Goal: Task Accomplishment & Management: Use online tool/utility

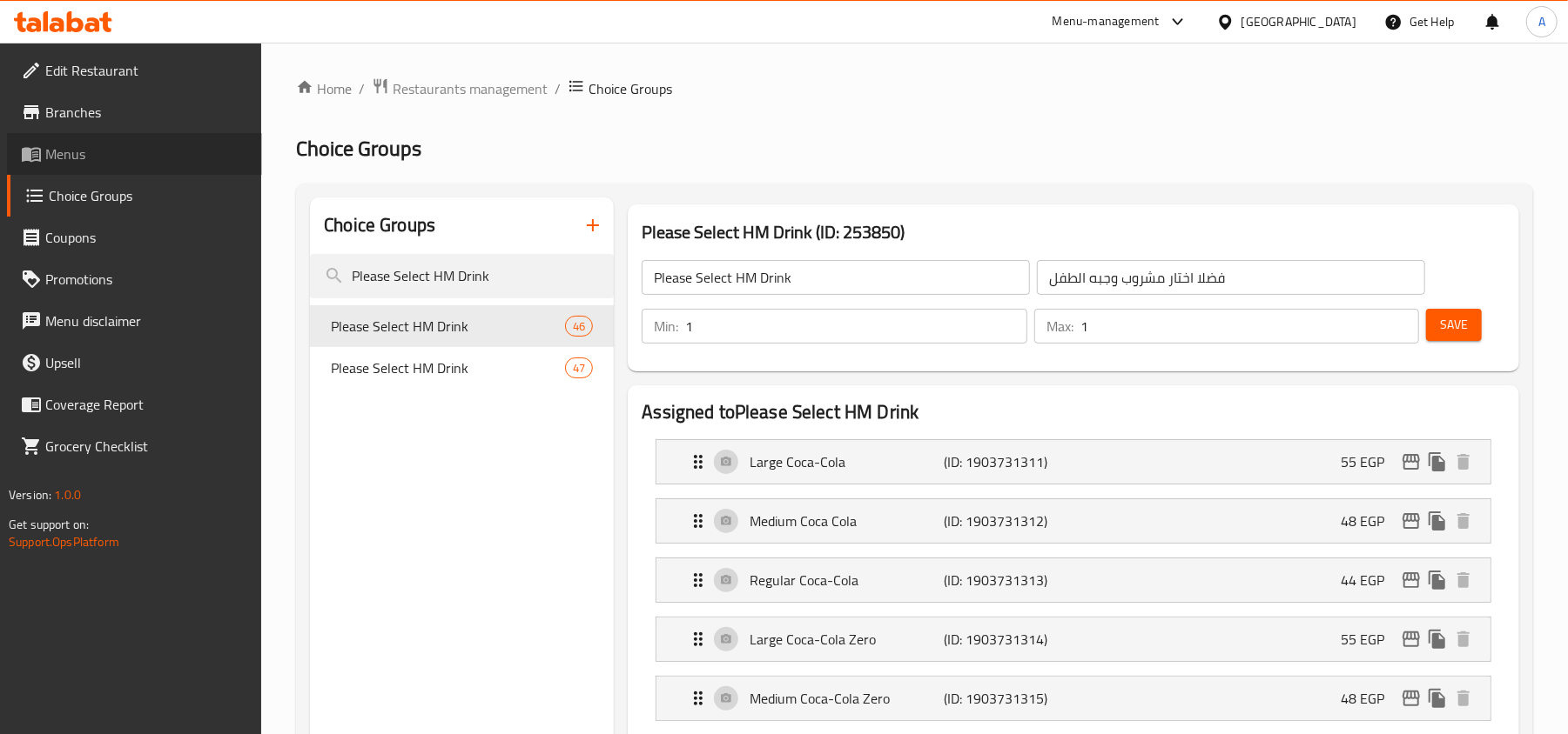
click at [53, 155] on span "Menus" at bounding box center [146, 154] width 203 height 21
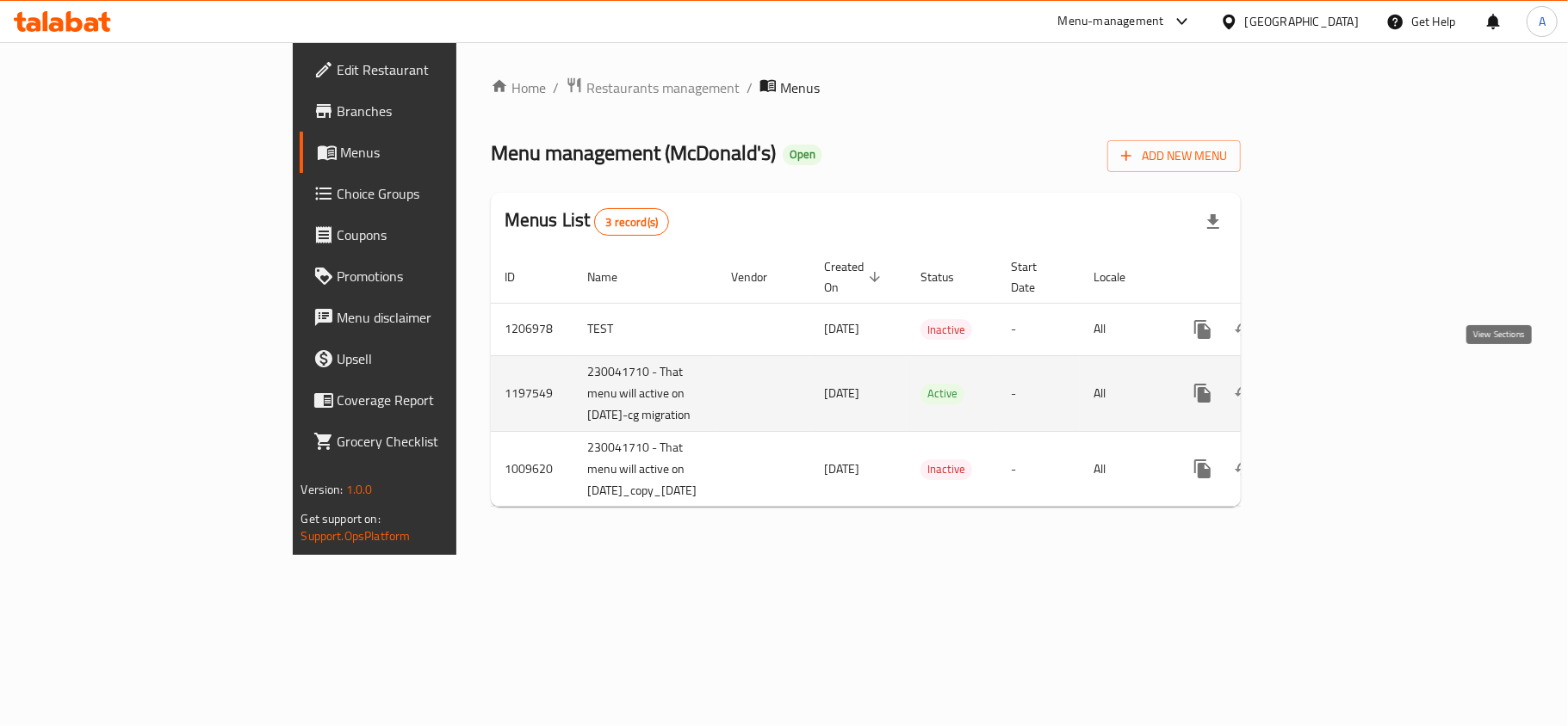
click at [1334, 385] on icon "enhanced table" at bounding box center [1327, 393] width 15 height 15
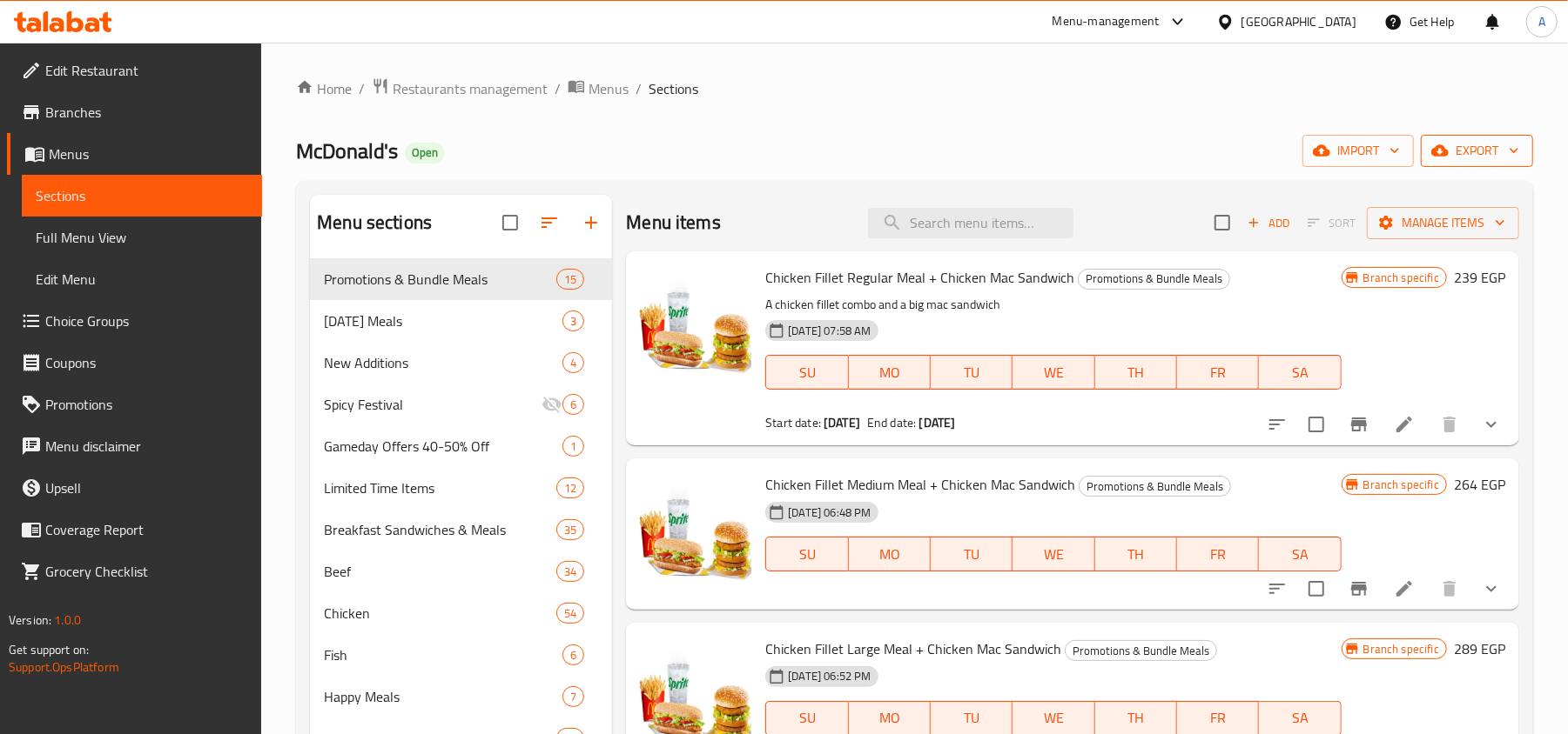
click at [1432, 159] on icon "button" at bounding box center [1440, 150] width 17 height 17
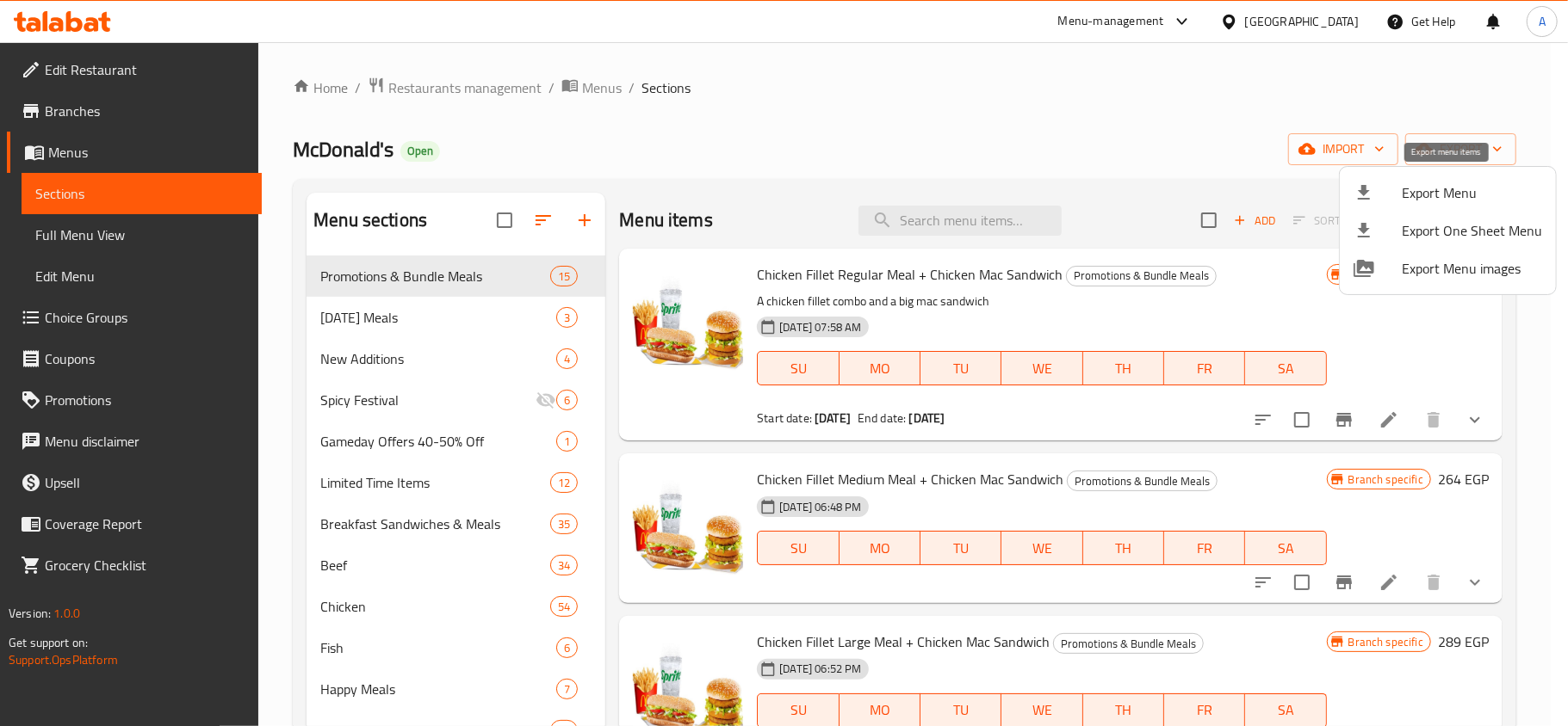
click at [1389, 193] on div at bounding box center [1377, 193] width 48 height 21
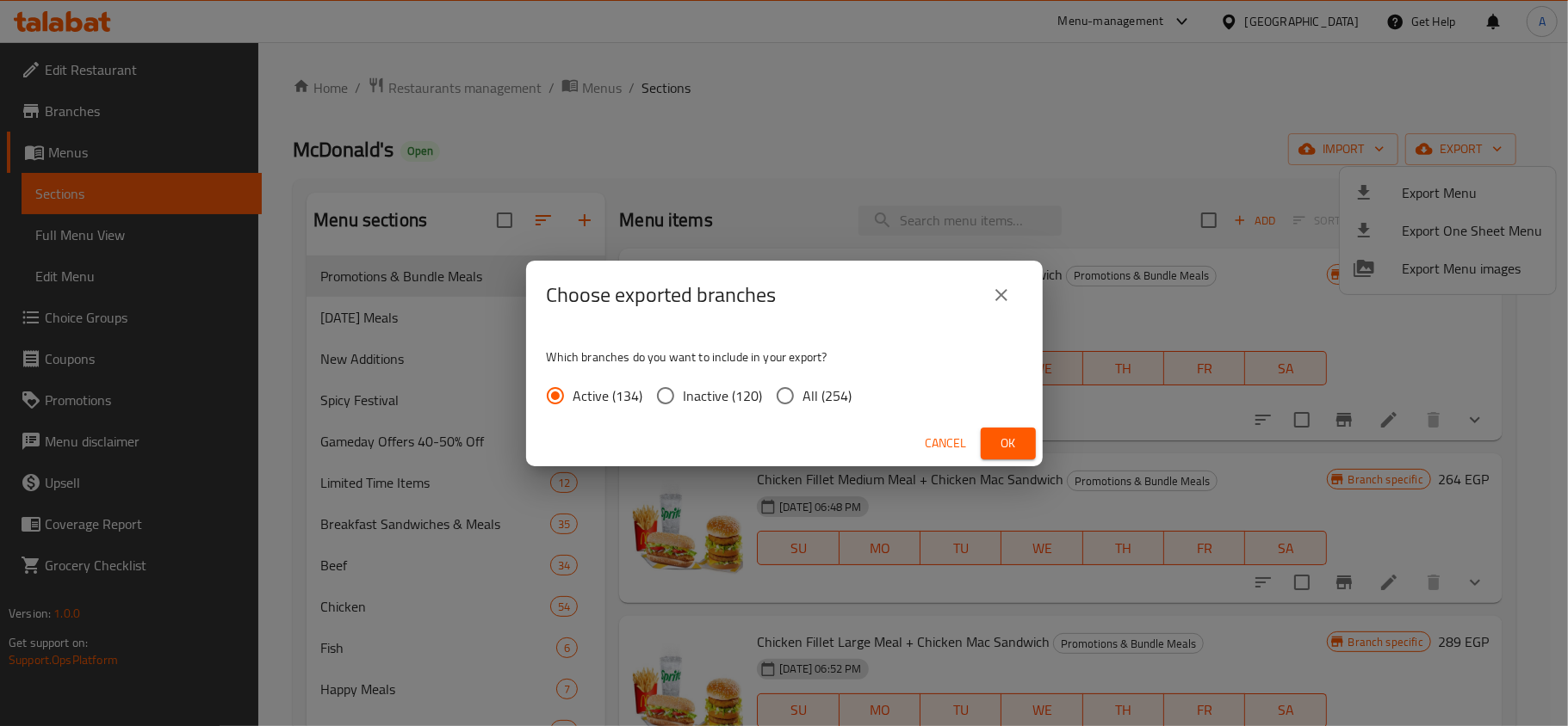
click at [823, 394] on span "All (254)" at bounding box center [828, 396] width 49 height 21
click at [803, 394] on input "All (254)" at bounding box center [785, 396] width 36 height 36
radio input "true"
click at [1001, 437] on span "Ok" at bounding box center [1007, 443] width 27 height 22
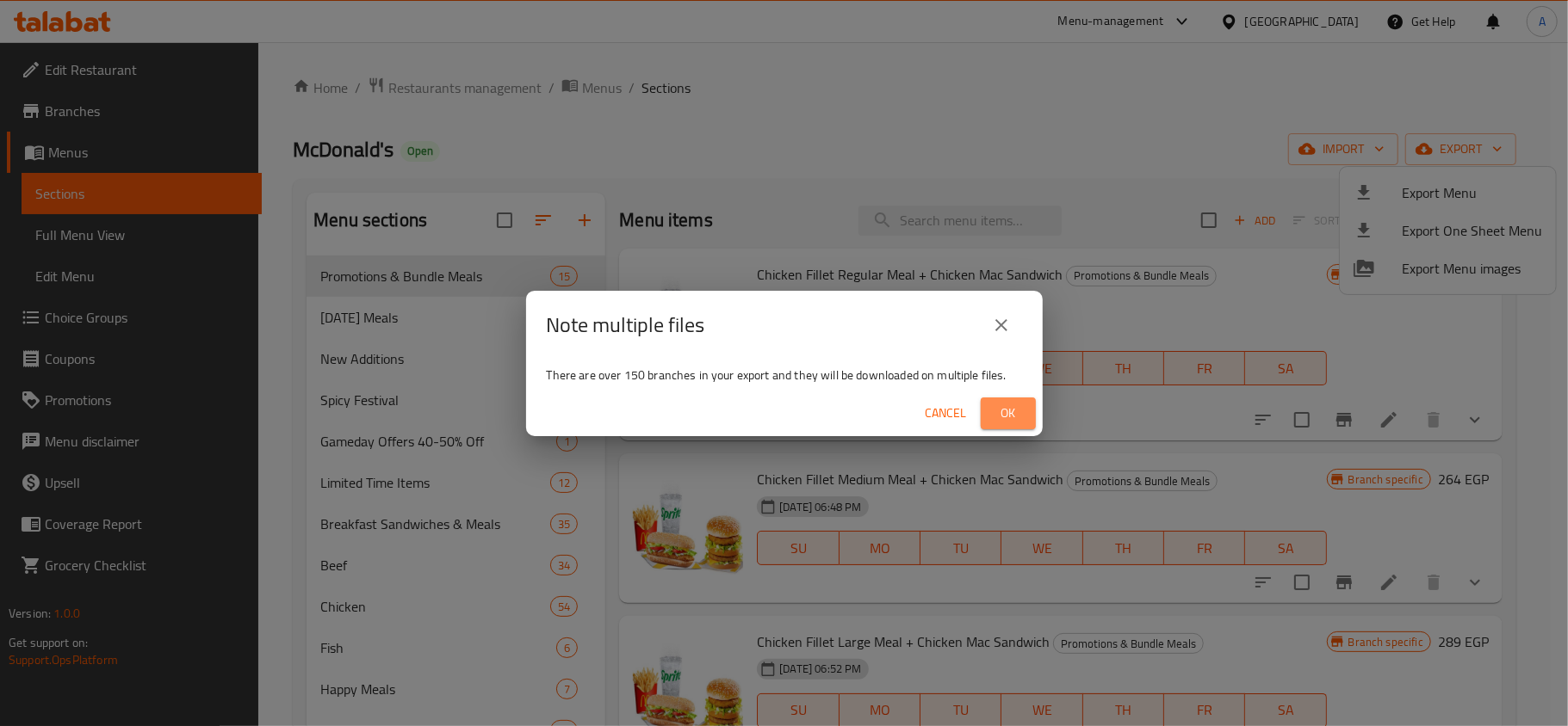
click at [1009, 398] on button "Ok" at bounding box center [1008, 414] width 55 height 32
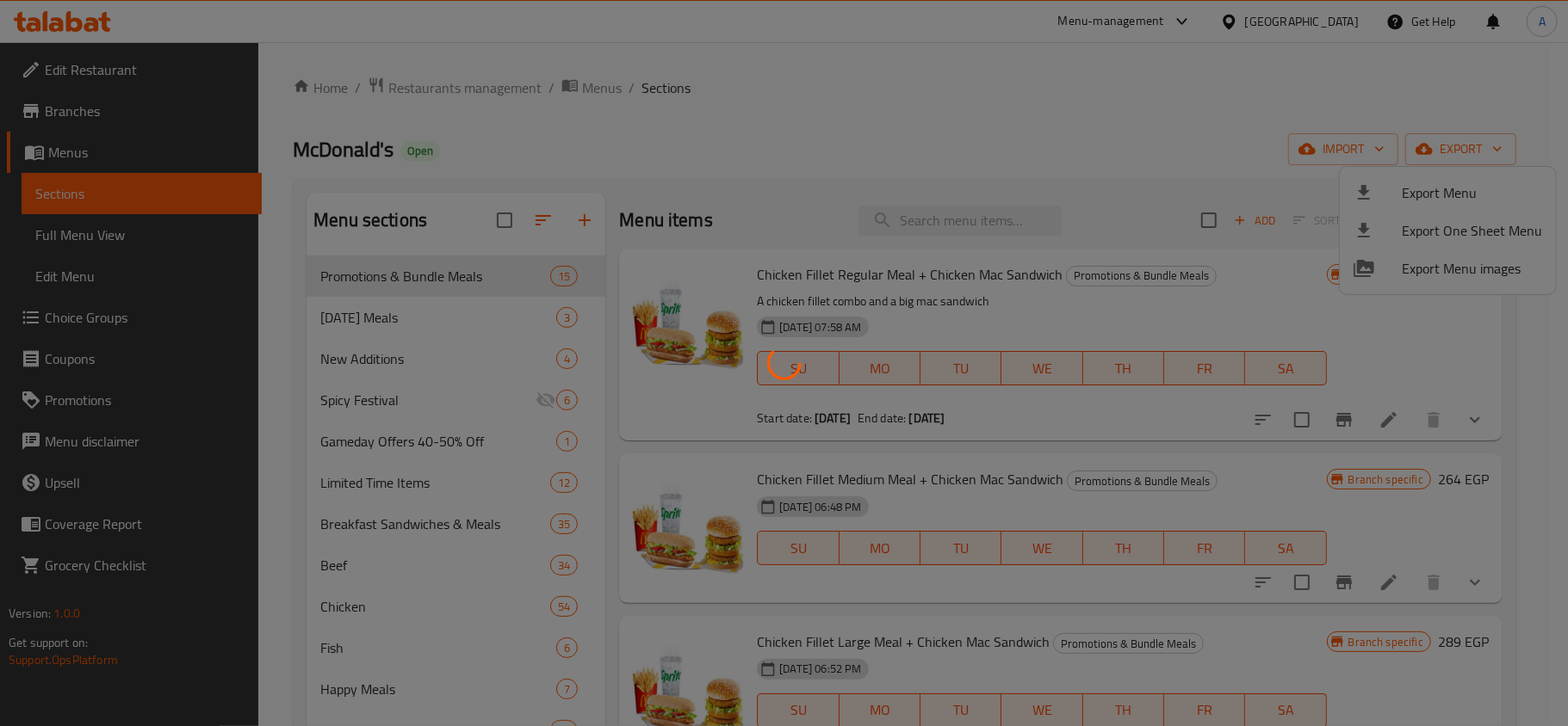
click at [923, 186] on div at bounding box center [784, 363] width 1568 height 726
